Goal: Information Seeking & Learning: Learn about a topic

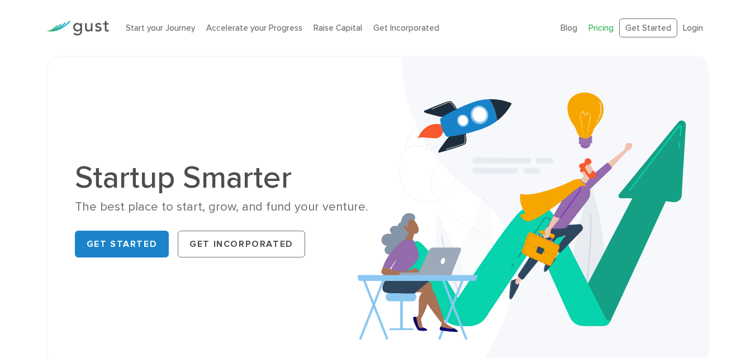
click at [614, 29] on link "Pricing" at bounding box center [601, 28] width 25 height 10
click at [605, 30] on link "Pricing" at bounding box center [601, 28] width 25 height 10
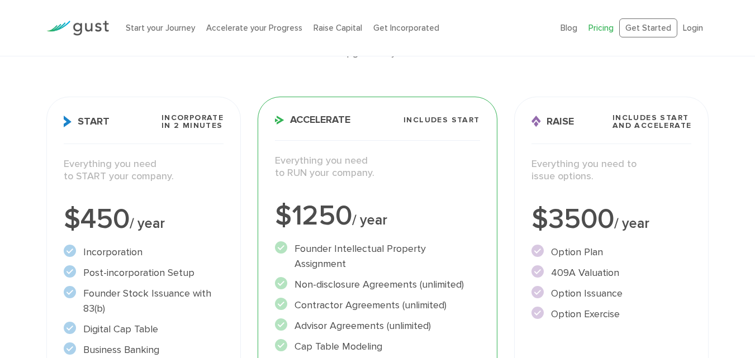
scroll to position [112, 0]
